Goal: Information Seeking & Learning: Learn about a topic

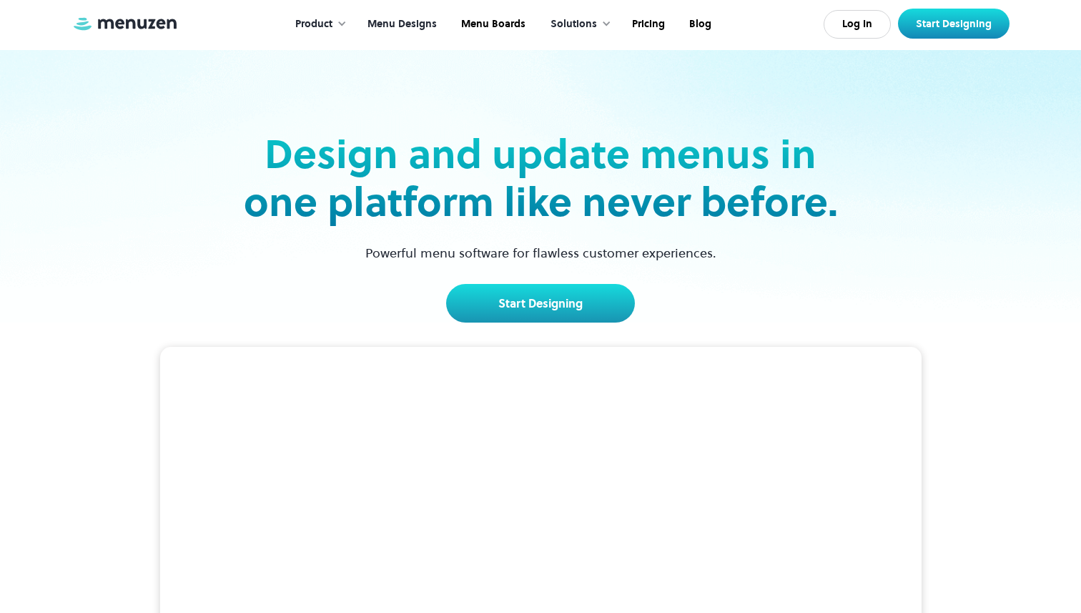
click at [389, 19] on link "Menu Designs" at bounding box center [401, 24] width 94 height 44
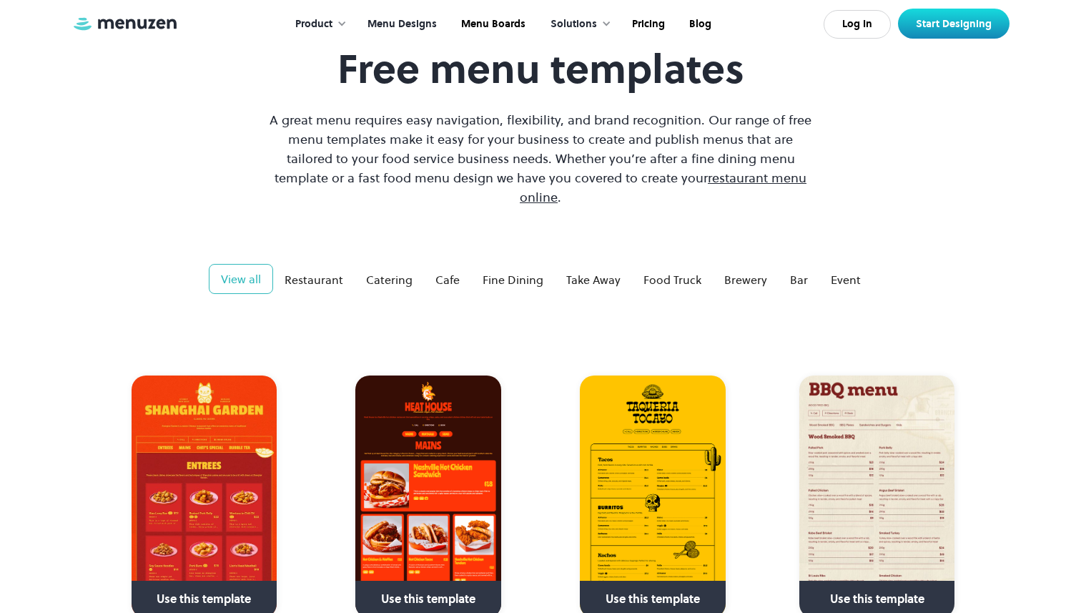
scroll to position [24, 0]
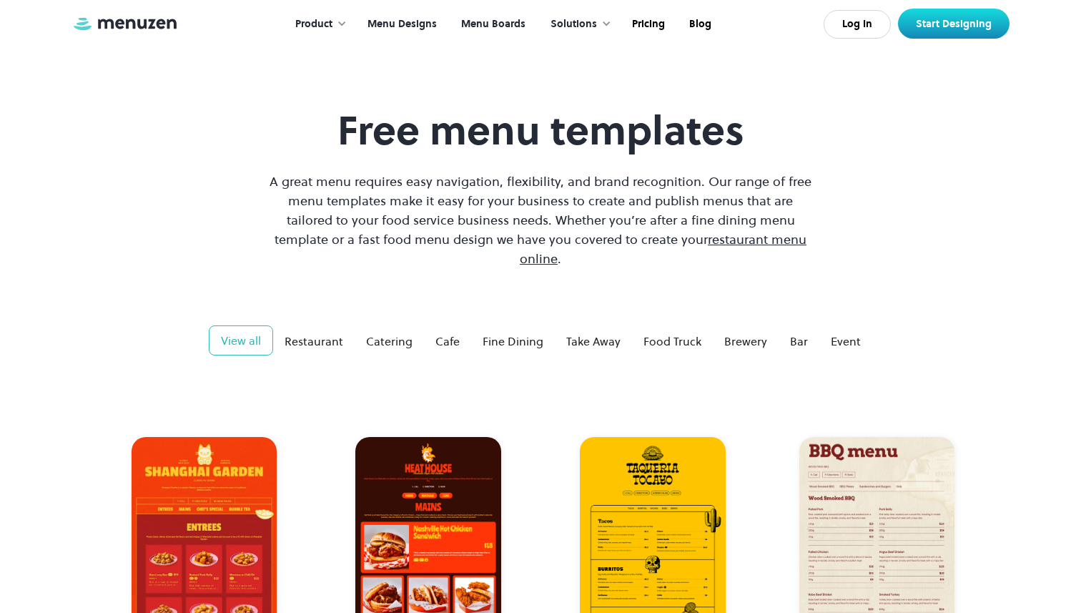
click at [482, 23] on link "Menu Boards" at bounding box center [491, 24] width 89 height 44
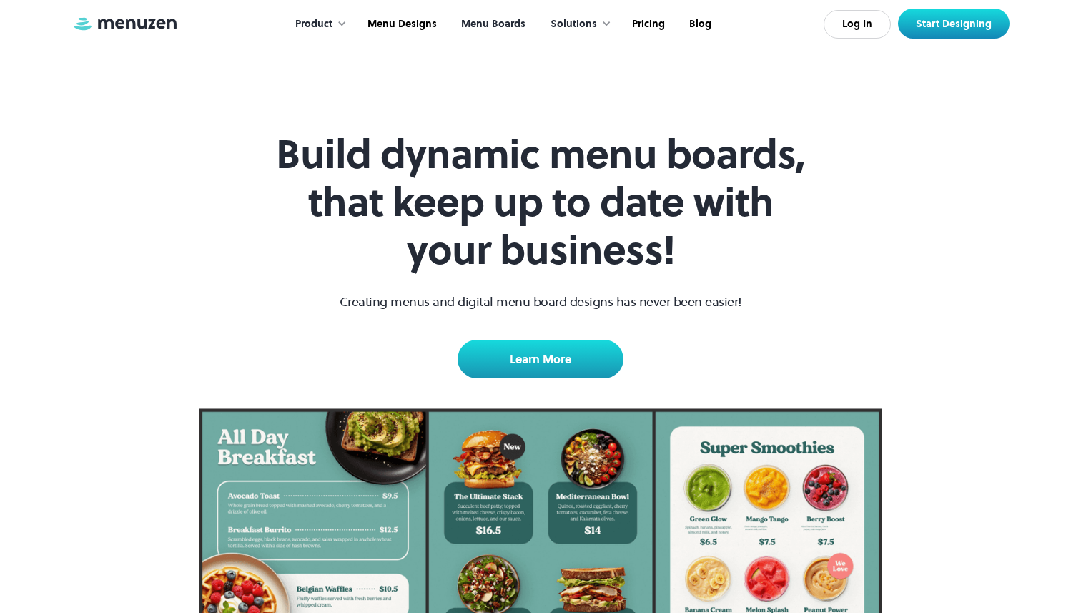
click at [152, 23] on img at bounding box center [124, 24] width 107 height 16
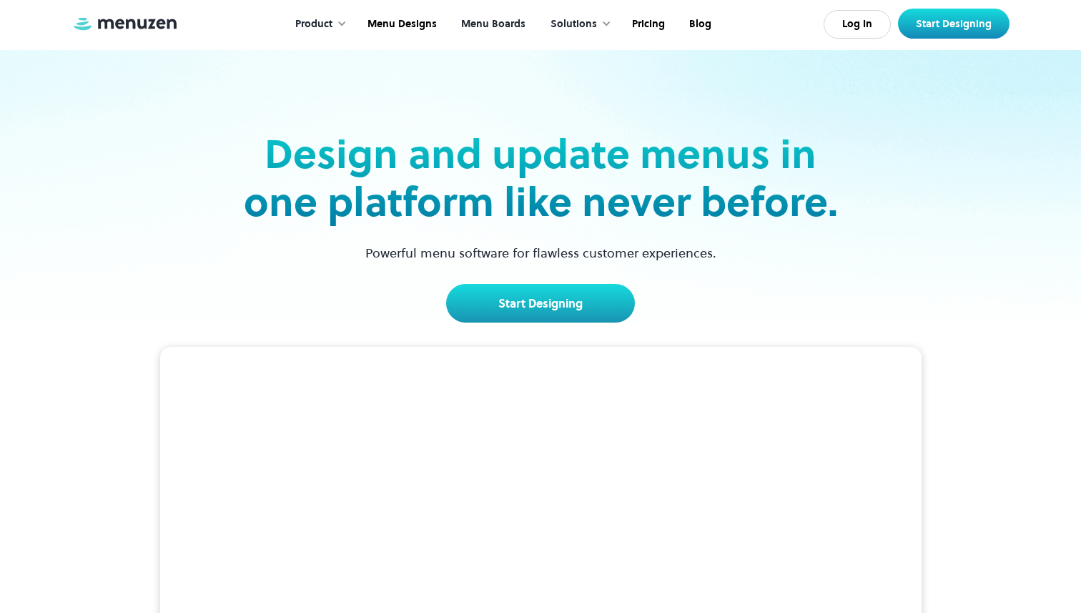
click at [486, 25] on link "Menu Boards" at bounding box center [491, 24] width 89 height 44
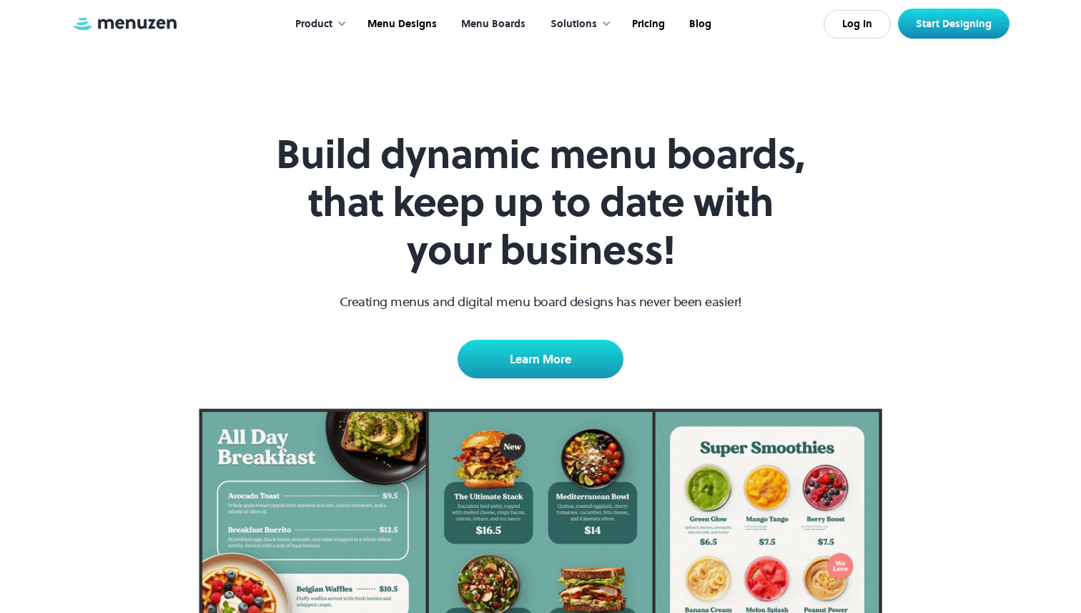
click at [159, 29] on img at bounding box center [124, 24] width 107 height 16
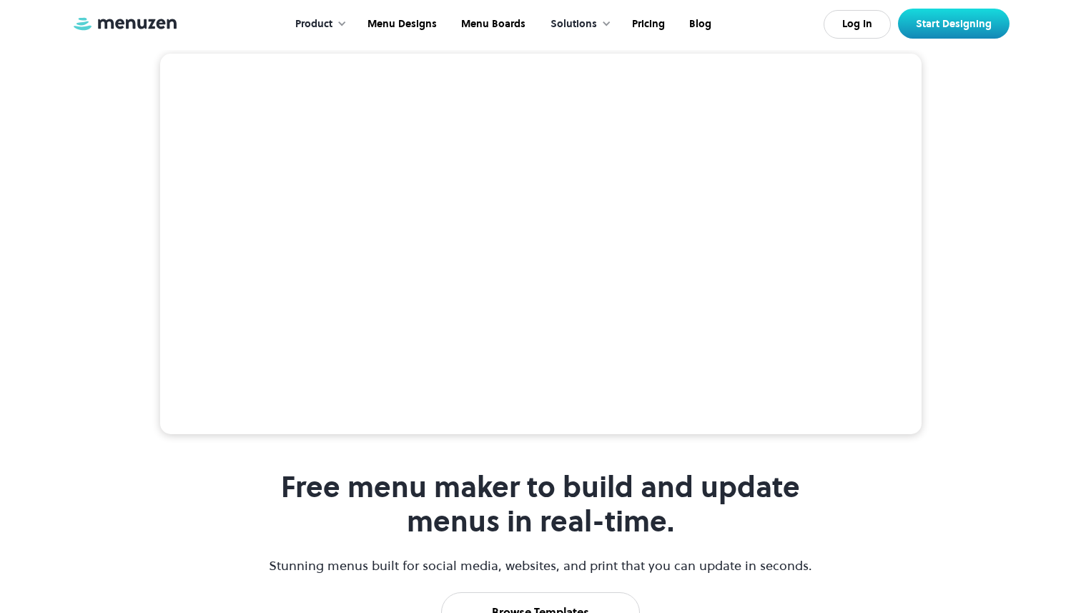
scroll to position [294, 0]
drag, startPoint x: 493, startPoint y: 234, endPoint x: 311, endPoint y: 287, distance: 189.6
click at [333, 286] on video at bounding box center [540, 242] width 761 height 381
click at [331, 24] on div "Product" at bounding box center [313, 24] width 37 height 16
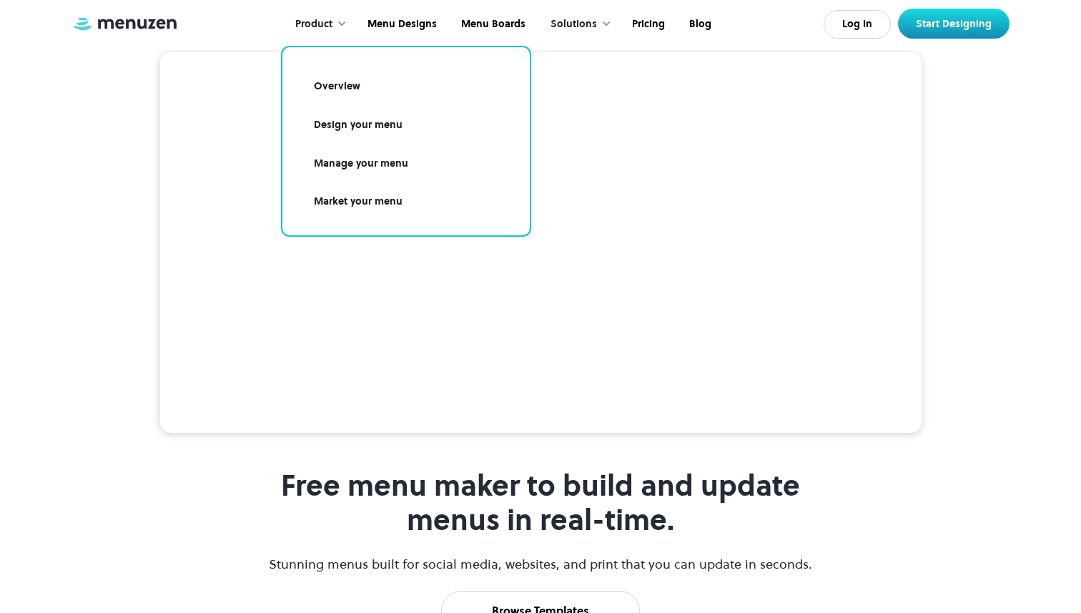
click at [376, 192] on link "Market your menu" at bounding box center [405, 201] width 213 height 33
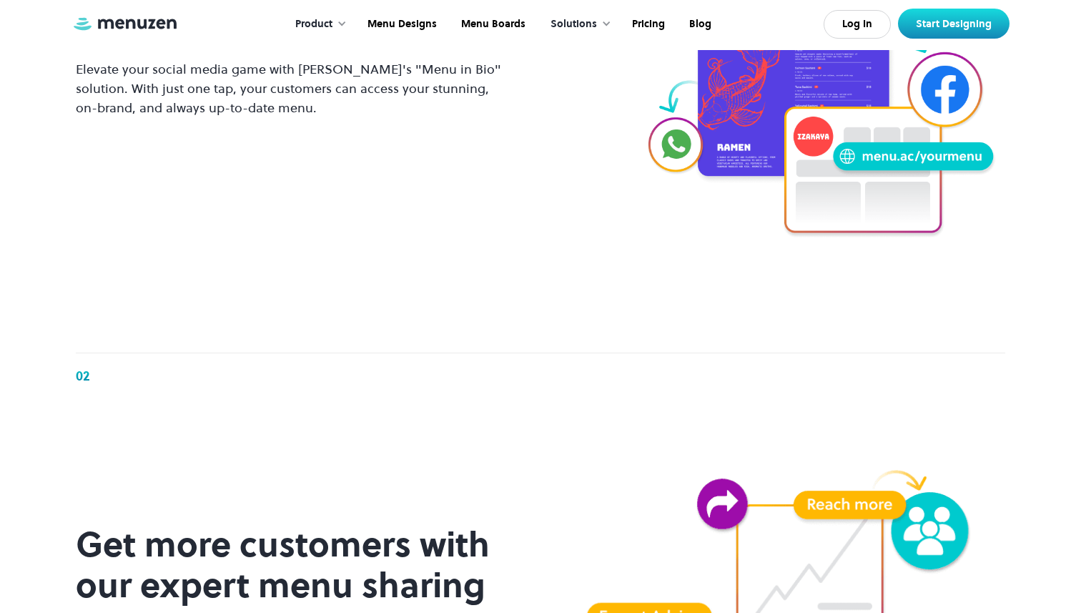
scroll to position [1284, 0]
